Goal: Transaction & Acquisition: Purchase product/service

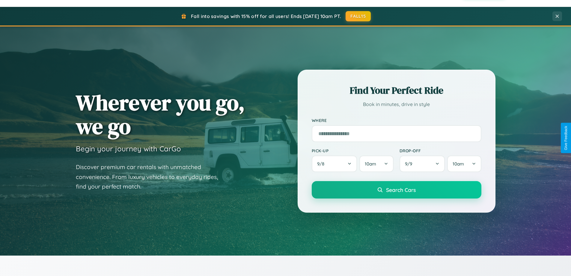
scroll to position [258, 0]
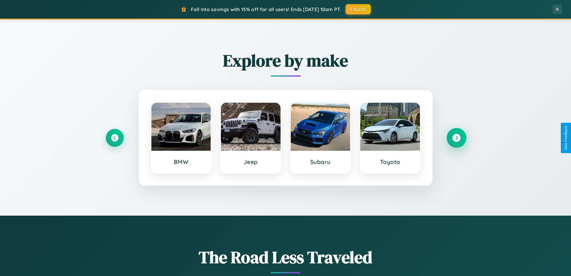
click at [456, 138] on icon at bounding box center [456, 138] width 8 height 8
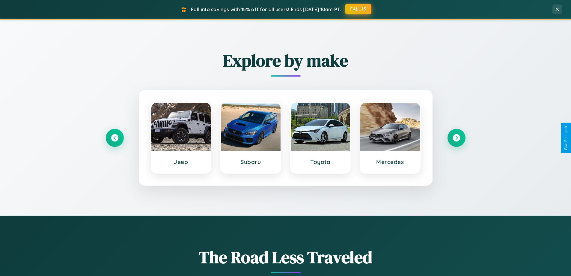
click at [359, 9] on button "FALL15" at bounding box center [358, 9] width 26 height 11
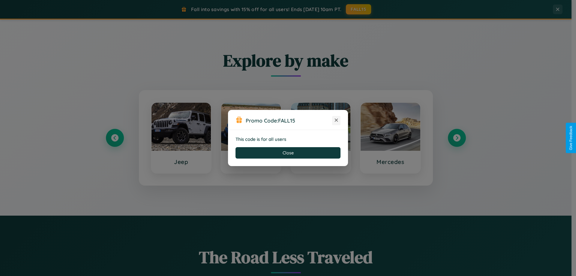
click at [336, 120] on icon at bounding box center [336, 120] width 6 height 6
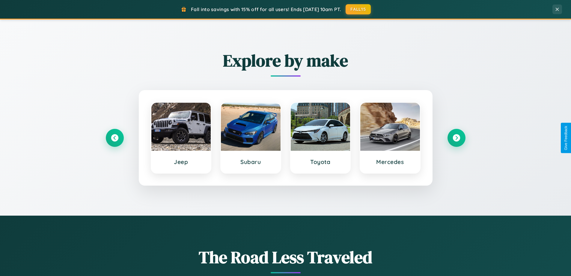
scroll to position [0, 0]
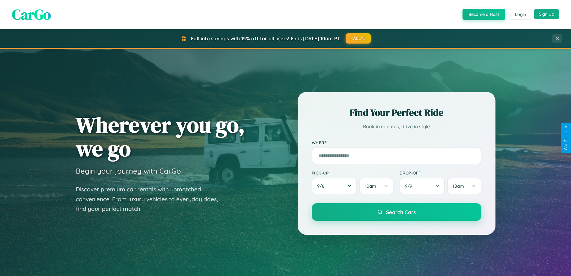
click at [547, 14] on button "Sign Up" at bounding box center [546, 14] width 25 height 10
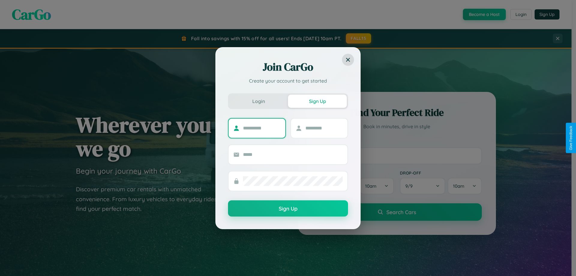
click at [261, 128] on input "text" at bounding box center [261, 128] width 37 height 10
type input "*********"
click at [324, 128] on input "text" at bounding box center [323, 128] width 37 height 10
type input "*********"
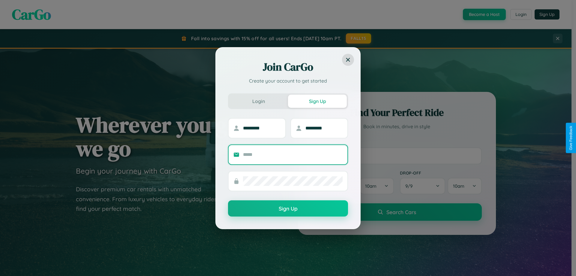
click at [293, 154] on input "text" at bounding box center [293, 155] width 100 height 10
type input "**********"
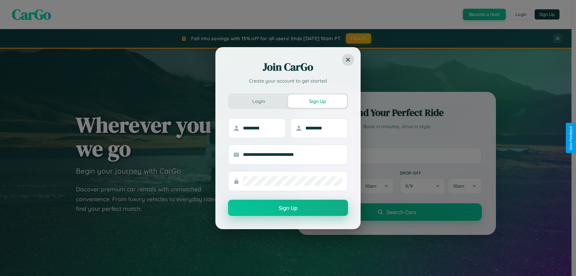
click at [288, 208] on button "Sign Up" at bounding box center [288, 207] width 120 height 16
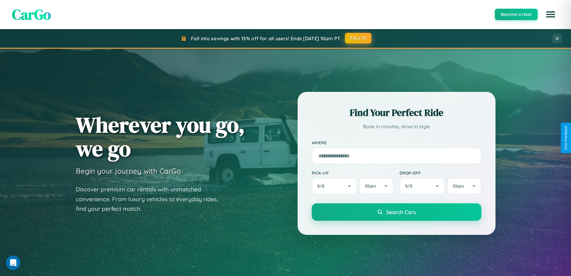
click at [359, 38] on button "FALL15" at bounding box center [358, 38] width 26 height 11
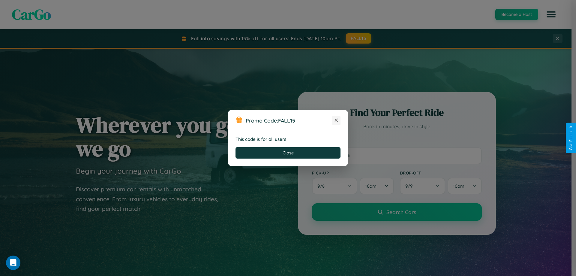
click at [336, 120] on icon at bounding box center [336, 120] width 6 height 6
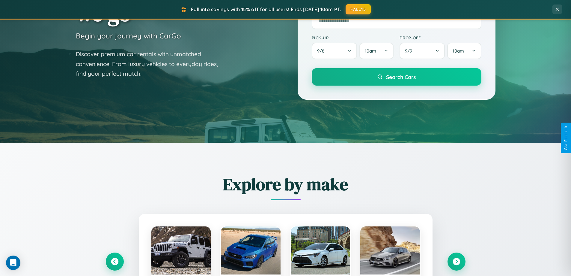
scroll to position [1154, 0]
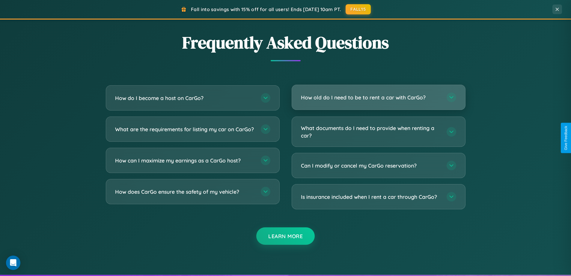
click at [378, 98] on h3 "How old do I need to be to rent a car with CarGo?" at bounding box center [371, 97] width 140 height 7
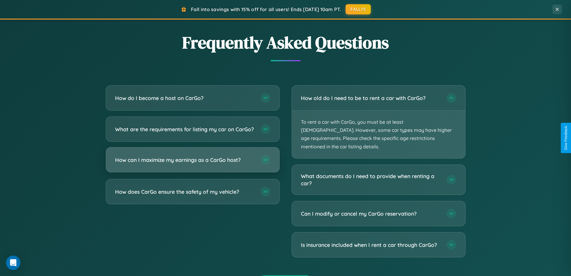
click at [193, 163] on h3 "How can I maximize my earnings as a CarGo host?" at bounding box center [185, 159] width 140 height 7
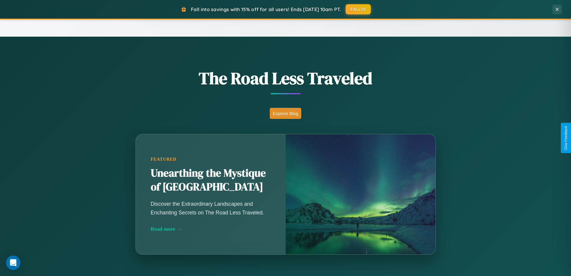
scroll to position [258, 0]
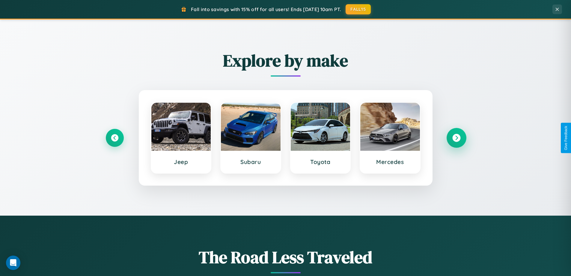
click at [456, 138] on icon at bounding box center [456, 138] width 8 height 8
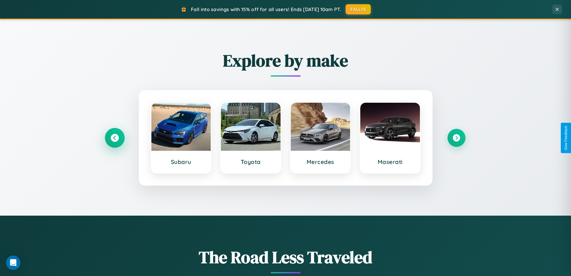
click at [115, 138] on icon at bounding box center [115, 138] width 8 height 8
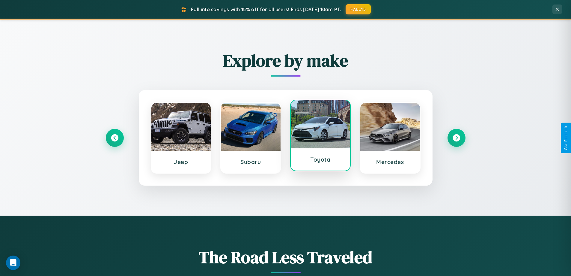
click at [320, 136] on div at bounding box center [321, 124] width 60 height 48
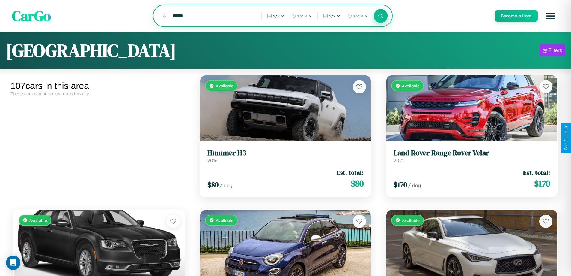
click at [381, 16] on icon at bounding box center [381, 16] width 6 height 6
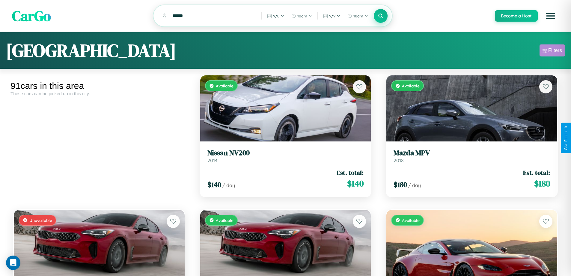
click at [552, 51] on div "Filters" at bounding box center [555, 50] width 14 height 6
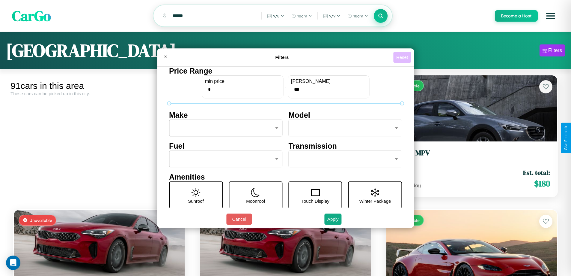
click at [403, 57] on button "Reset" at bounding box center [402, 57] width 18 height 11
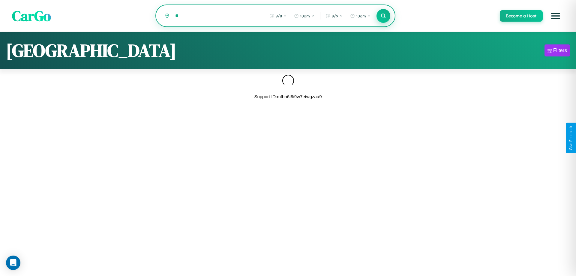
type input "*"
type input "****"
click at [383, 16] on icon at bounding box center [383, 16] width 6 height 6
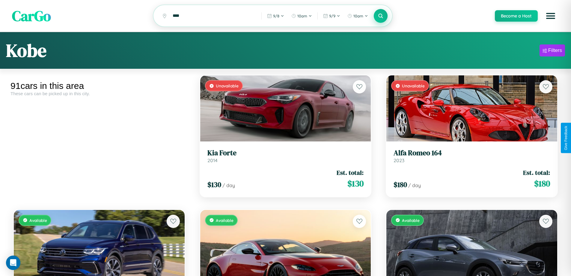
scroll to position [36, 0]
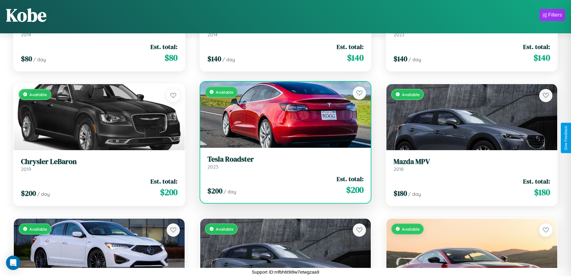
click at [283, 163] on link "Tesla Roadster 2023" at bounding box center [286, 162] width 157 height 15
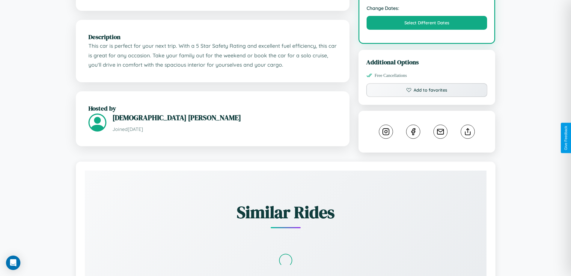
scroll to position [203, 0]
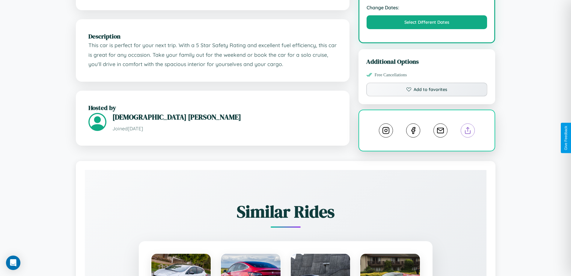
click at [468, 131] on line at bounding box center [468, 129] width 0 height 4
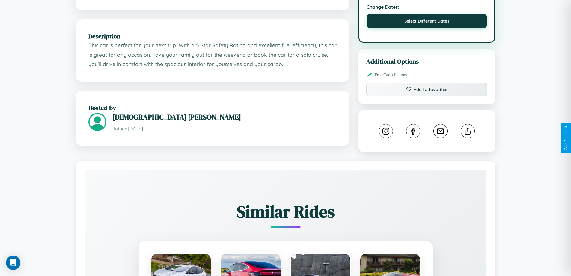
click at [427, 28] on button "Select Different Dates" at bounding box center [427, 21] width 121 height 14
select select "*"
select select "****"
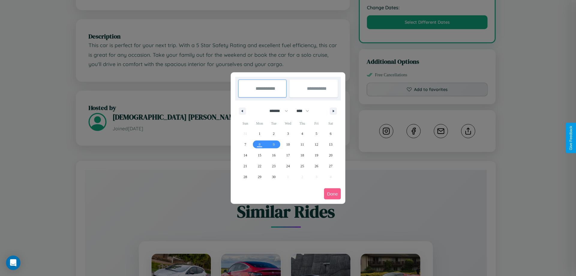
click at [276, 111] on select "******* ******** ***** ***** *** **** **** ****** ********* ******* ******** **…" at bounding box center [277, 111] width 25 height 10
select select "*"
click at [305, 111] on select "**** **** **** **** **** **** **** **** **** **** **** **** **** **** **** ****…" at bounding box center [302, 111] width 18 height 10
select select "****"
click at [330, 176] on span "31" at bounding box center [331, 176] width 4 height 11
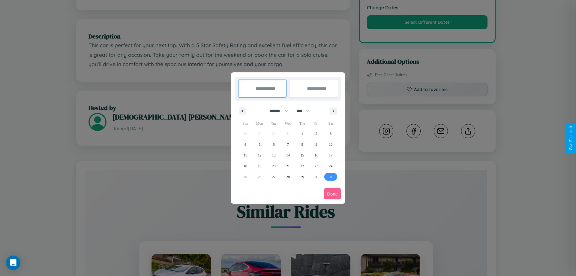
type input "**********"
click at [333, 111] on icon "button" at bounding box center [334, 111] width 3 height 2
select select "*"
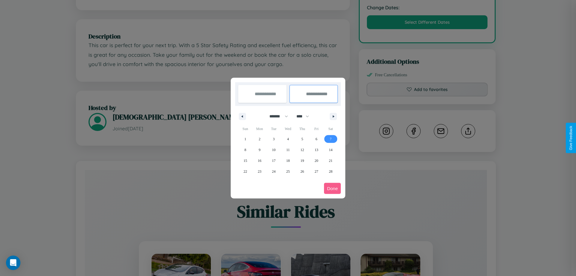
click at [330, 139] on span "7" at bounding box center [331, 138] width 2 height 11
type input "**********"
select select "*"
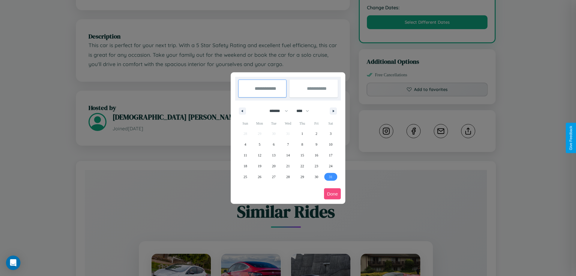
click at [332, 193] on button "Done" at bounding box center [332, 193] width 17 height 11
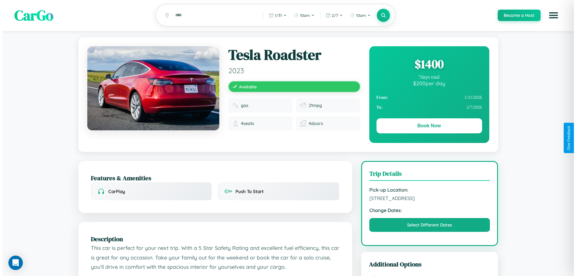
scroll to position [0, 0]
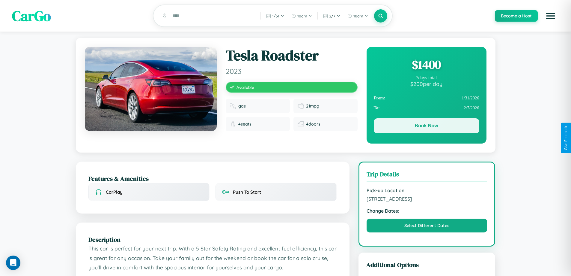
click at [426, 127] on button "Book Now" at bounding box center [427, 125] width 106 height 15
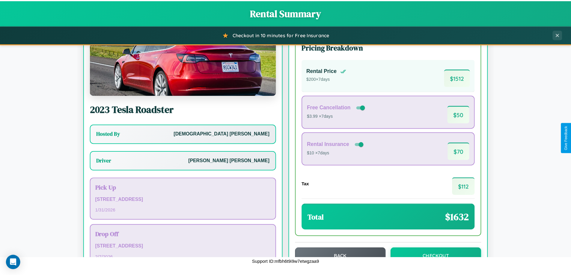
scroll to position [43, 0]
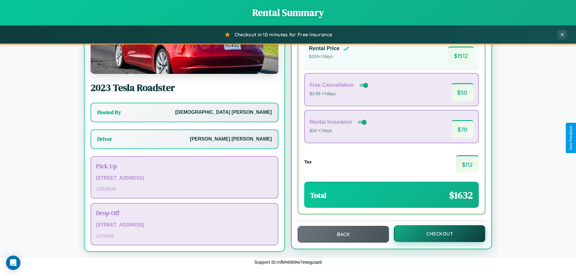
click at [435, 233] on button "Checkout" at bounding box center [439, 233] width 91 height 17
